Goal: Find specific page/section: Find specific page/section

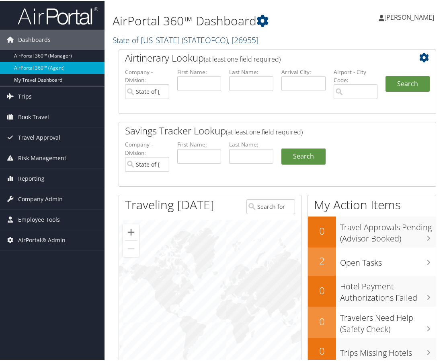
click at [159, 42] on link "State of Colorado ( STATEOFCO ) , [ 26955 ]" at bounding box center [186, 38] width 146 height 11
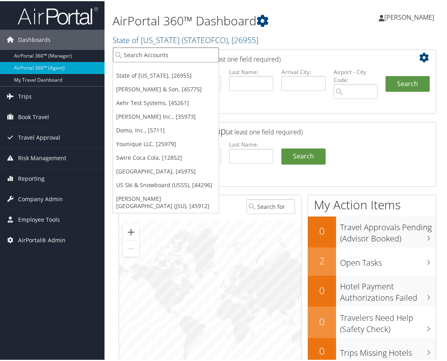
click at [154, 57] on input "search" at bounding box center [166, 53] width 106 height 15
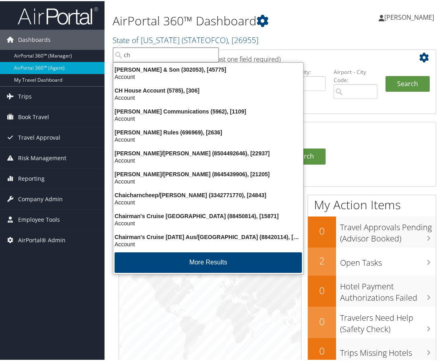
type input "ch g"
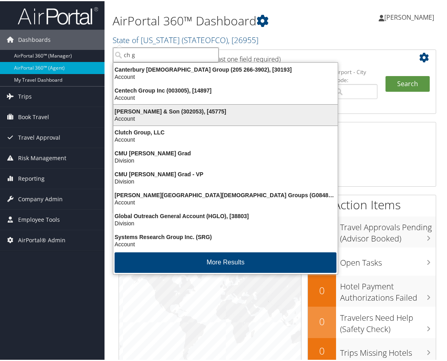
click at [154, 109] on div "CH Guenther & Son (302053), [45775]" at bounding box center [226, 110] width 234 height 7
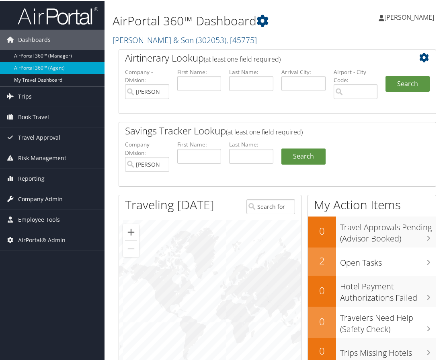
click at [58, 198] on span "Company Admin" at bounding box center [40, 198] width 45 height 20
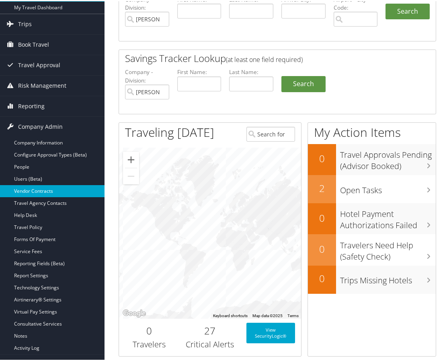
scroll to position [80, 0]
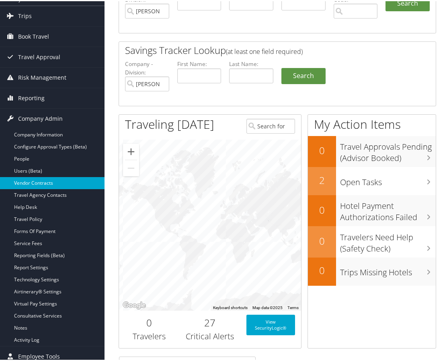
click at [43, 183] on link "Vendor Contracts" at bounding box center [52, 182] width 105 height 12
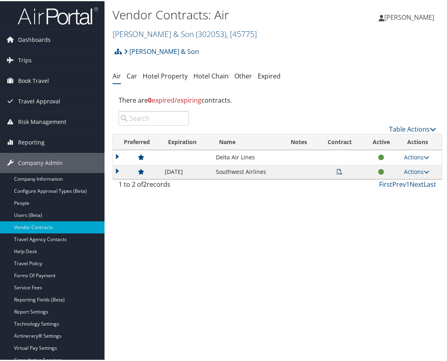
drag, startPoint x: 121, startPoint y: 170, endPoint x: 120, endPoint y: 166, distance: 4.1
click at [121, 170] on td at bounding box center [137, 170] width 48 height 14
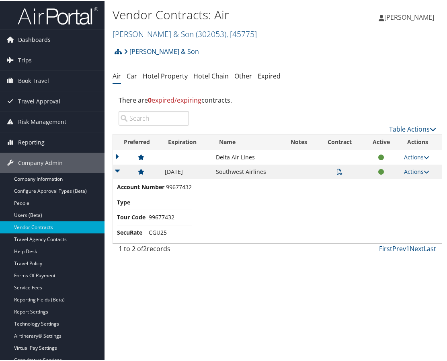
click at [119, 154] on td at bounding box center [137, 156] width 48 height 14
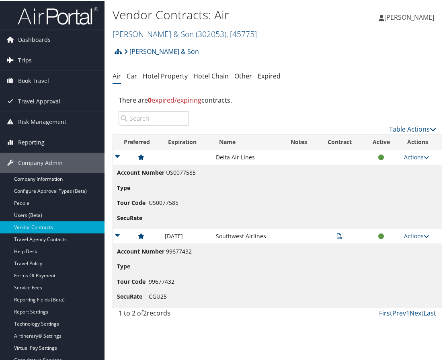
click at [39, 55] on link "Trips" at bounding box center [52, 59] width 105 height 20
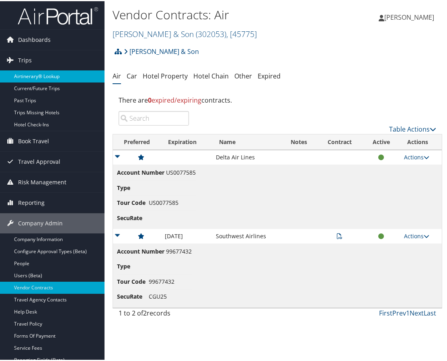
click at [30, 77] on link "Airtinerary® Lookup" at bounding box center [52, 75] width 105 height 12
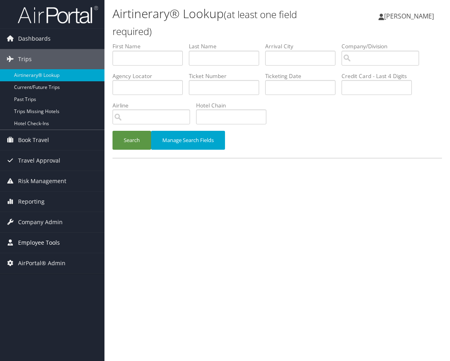
click at [56, 236] on span "Employee Tools" at bounding box center [39, 242] width 42 height 20
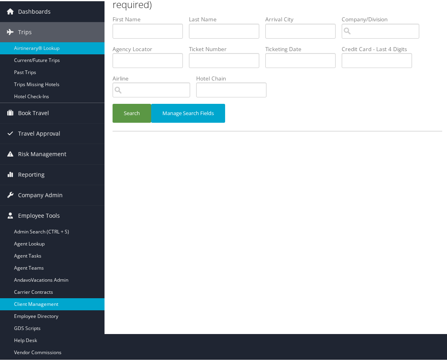
scroll to position [57, 0]
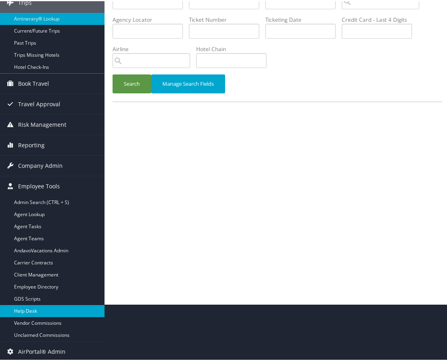
click at [28, 305] on link "Help Desk" at bounding box center [52, 310] width 105 height 12
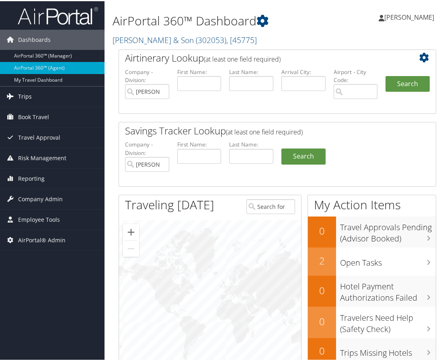
click at [52, 92] on link "Trips" at bounding box center [52, 95] width 105 height 20
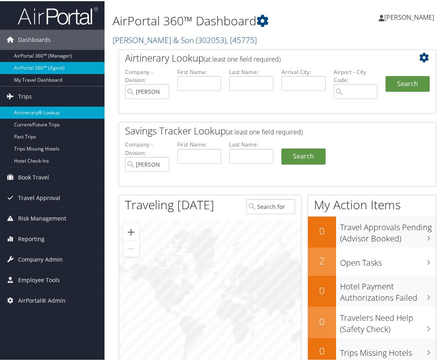
click at [38, 113] on link "Airtinerary® Lookup" at bounding box center [52, 111] width 105 height 12
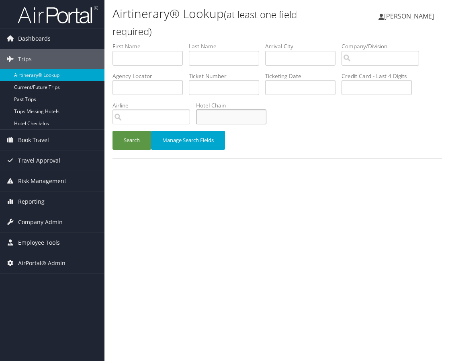
click at [218, 115] on input "text" at bounding box center [231, 116] width 70 height 15
type input "villa"
click at [38, 242] on span "Employee Tools" at bounding box center [39, 242] width 42 height 20
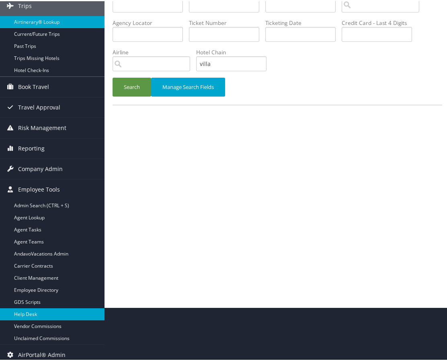
scroll to position [57, 0]
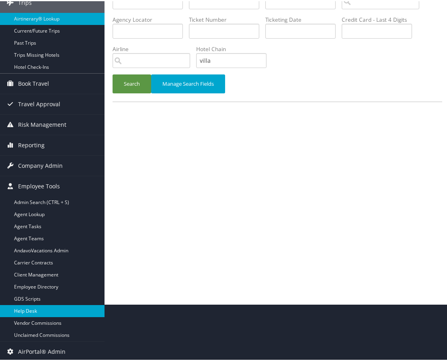
click at [32, 310] on link "Help Desk" at bounding box center [52, 310] width 105 height 12
click at [42, 312] on link "Help Desk" at bounding box center [52, 310] width 105 height 12
